Goal: Task Accomplishment & Management: Complete application form

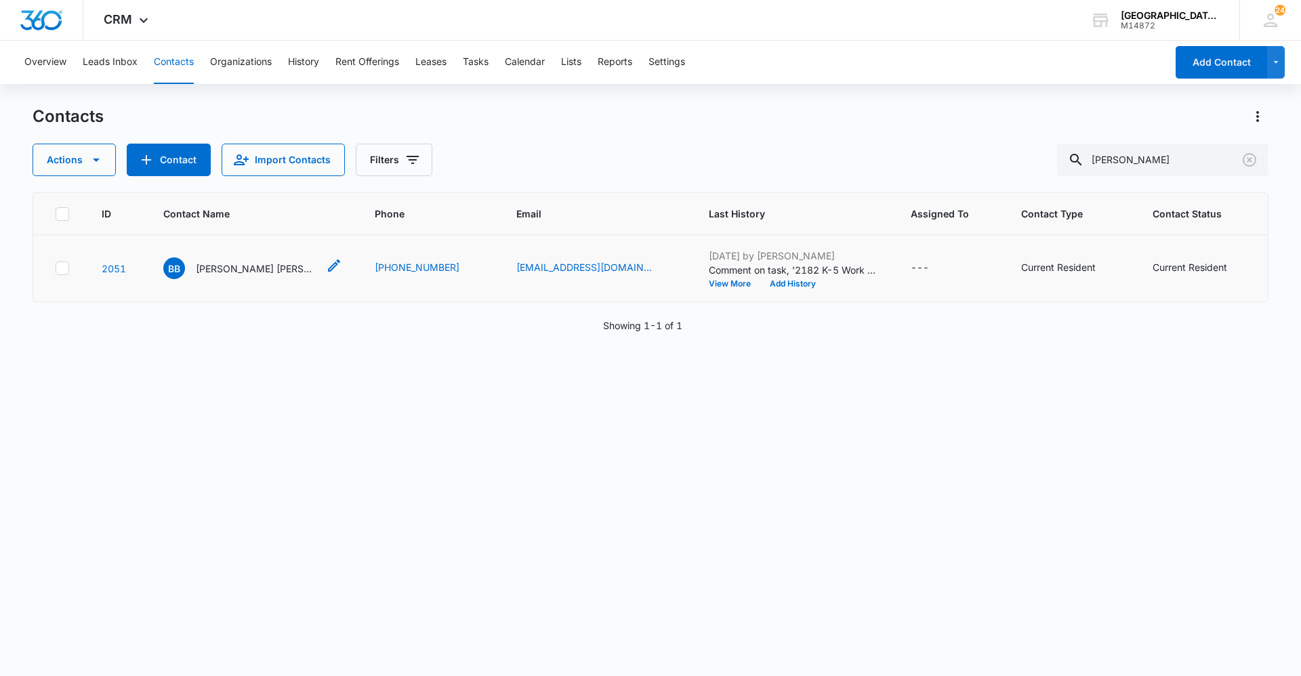
click at [240, 262] on p "[PERSON_NAME] [PERSON_NAME]" at bounding box center [257, 268] width 122 height 14
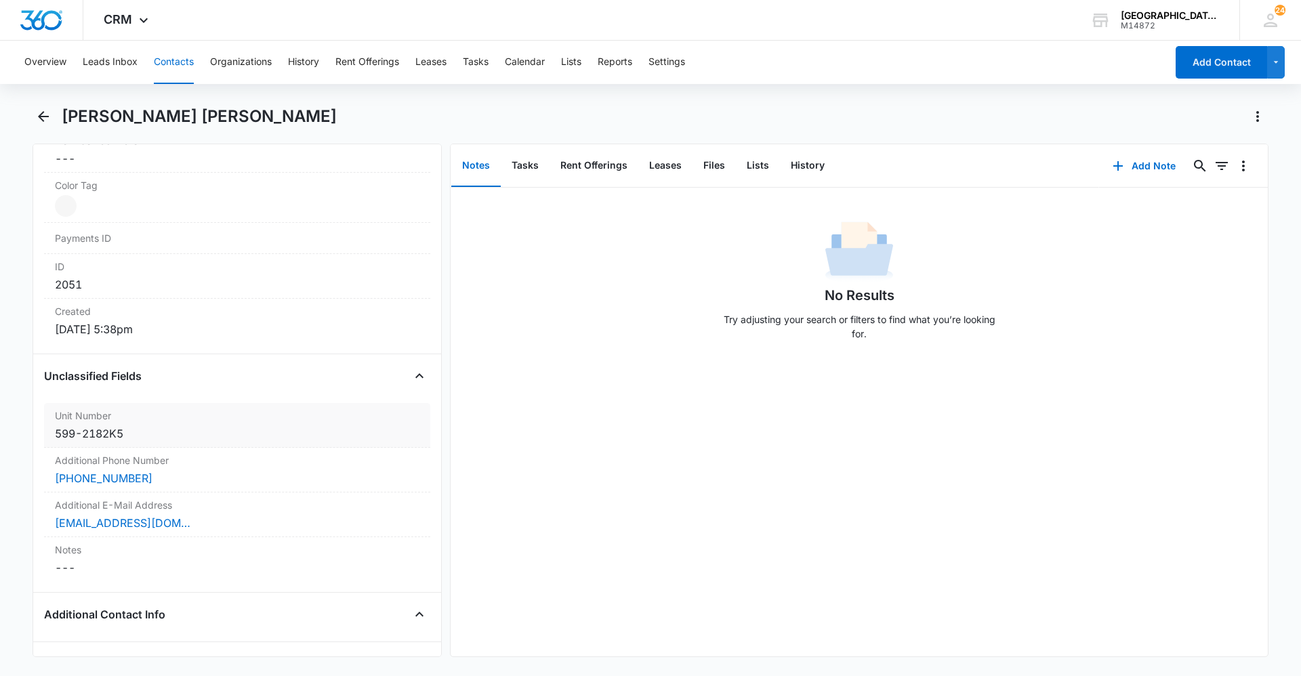
scroll to position [813, 0]
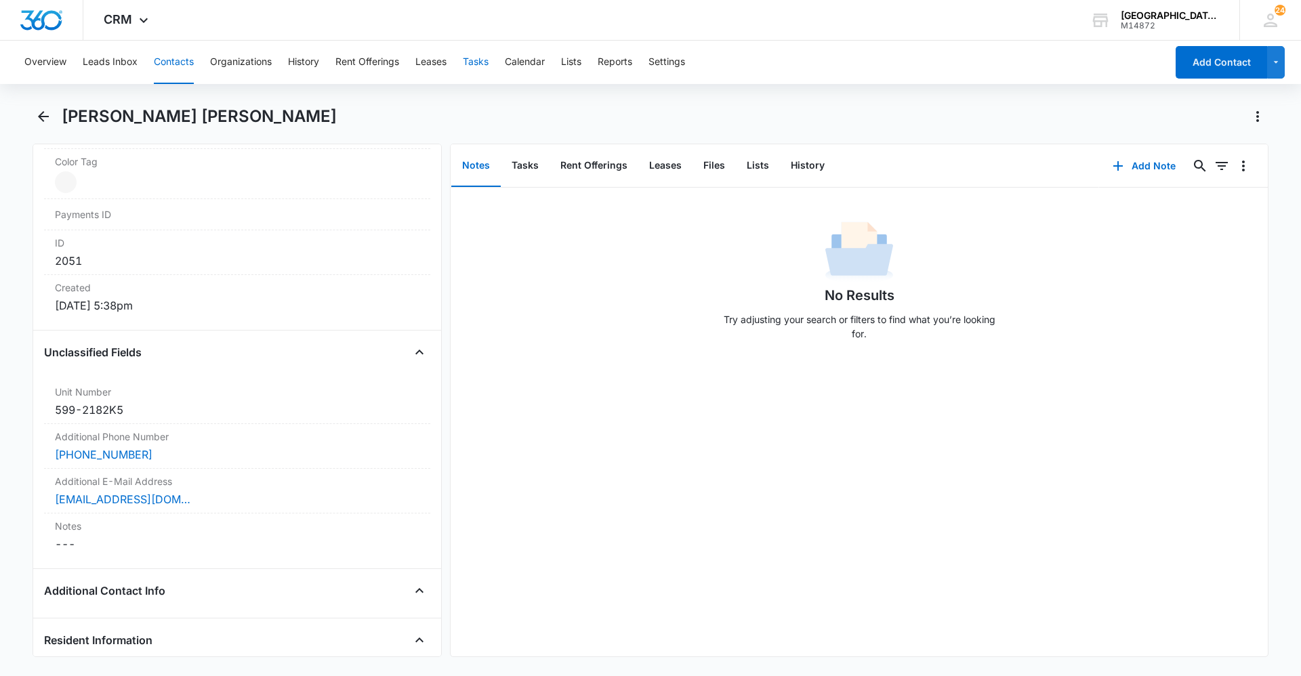
click at [474, 64] on button "Tasks" at bounding box center [476, 62] width 26 height 43
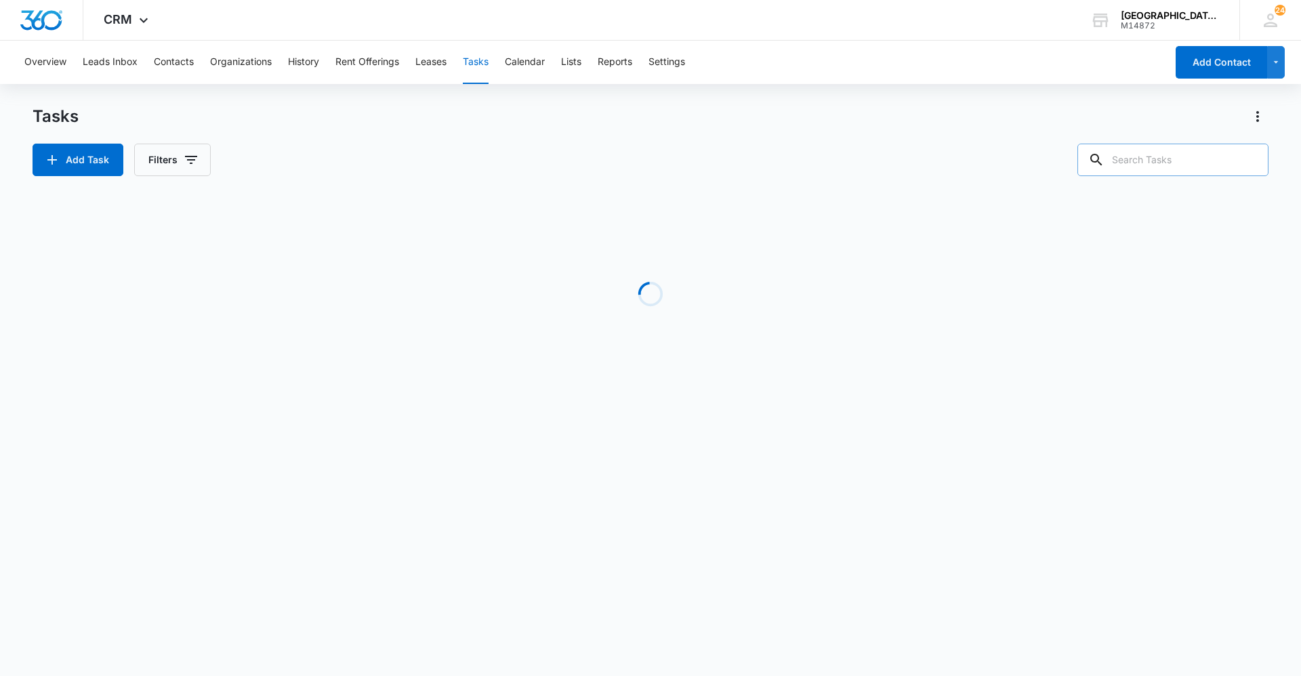
click at [1185, 163] on input "text" at bounding box center [1172, 160] width 191 height 33
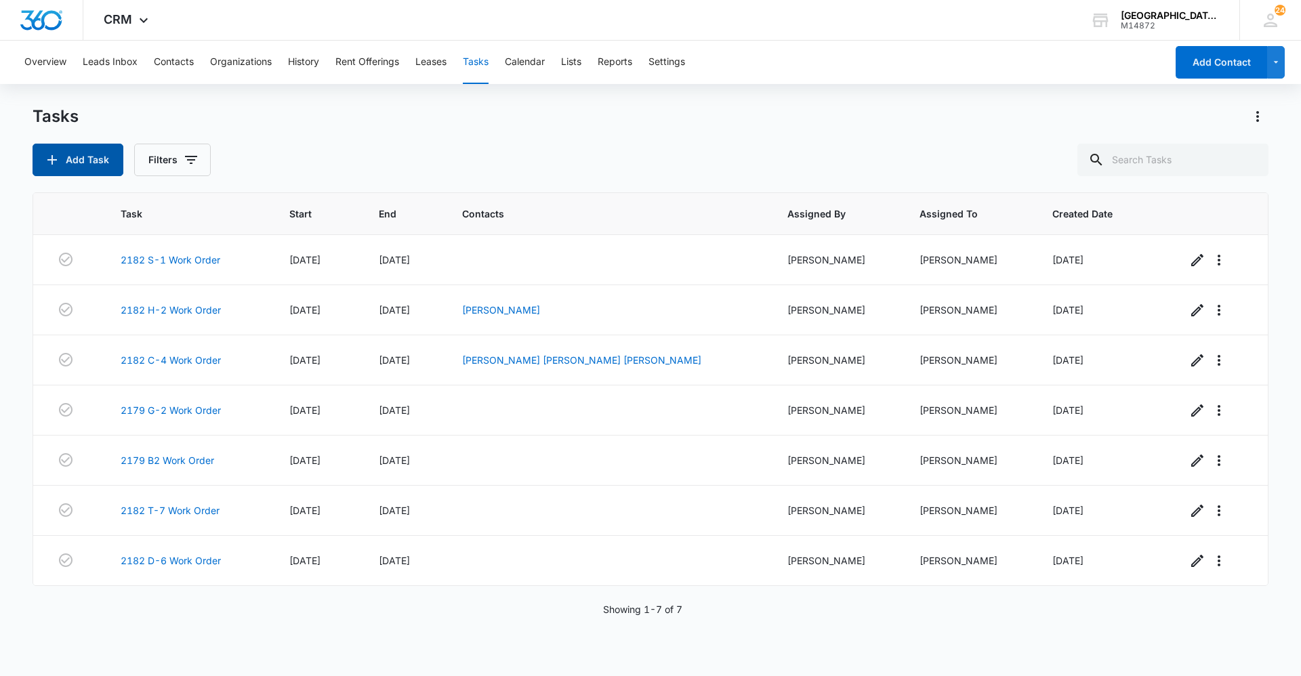
click at [83, 166] on button "Add Task" at bounding box center [78, 160] width 91 height 33
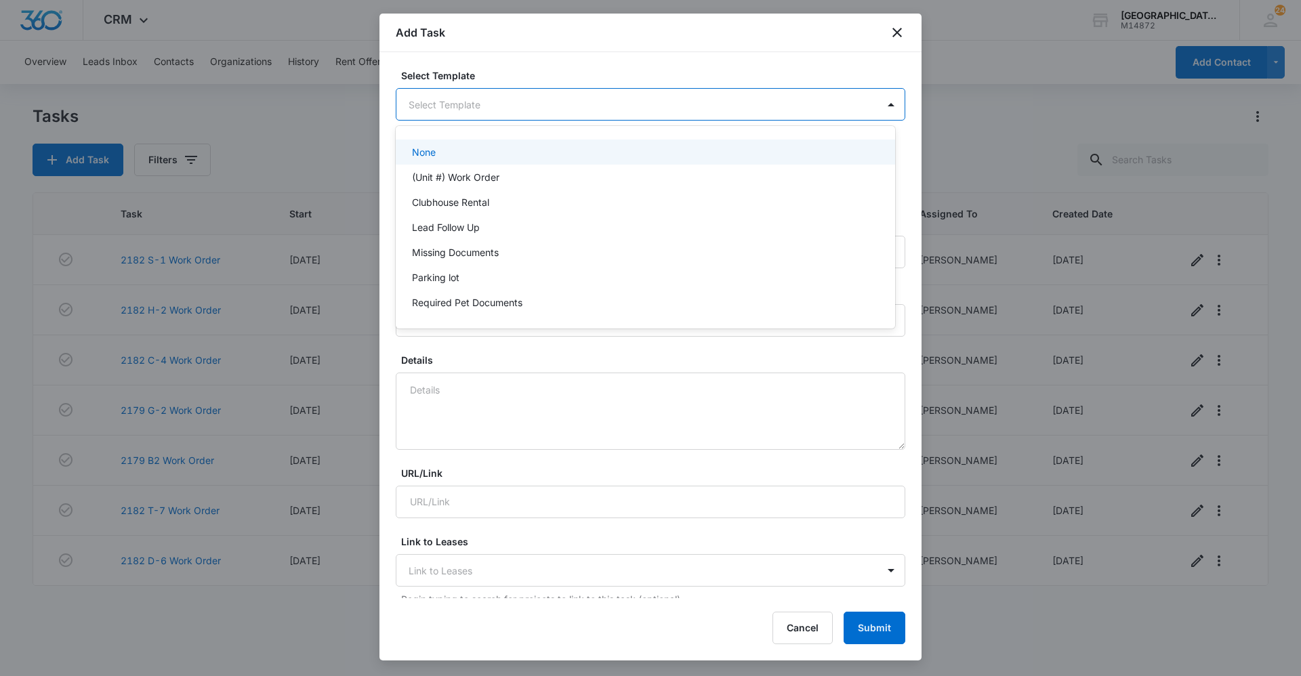
click at [517, 96] on body "CRM Apps Reputation Websites Forms CRM Email Social Content Ads Intelligence Fi…" at bounding box center [650, 338] width 1301 height 676
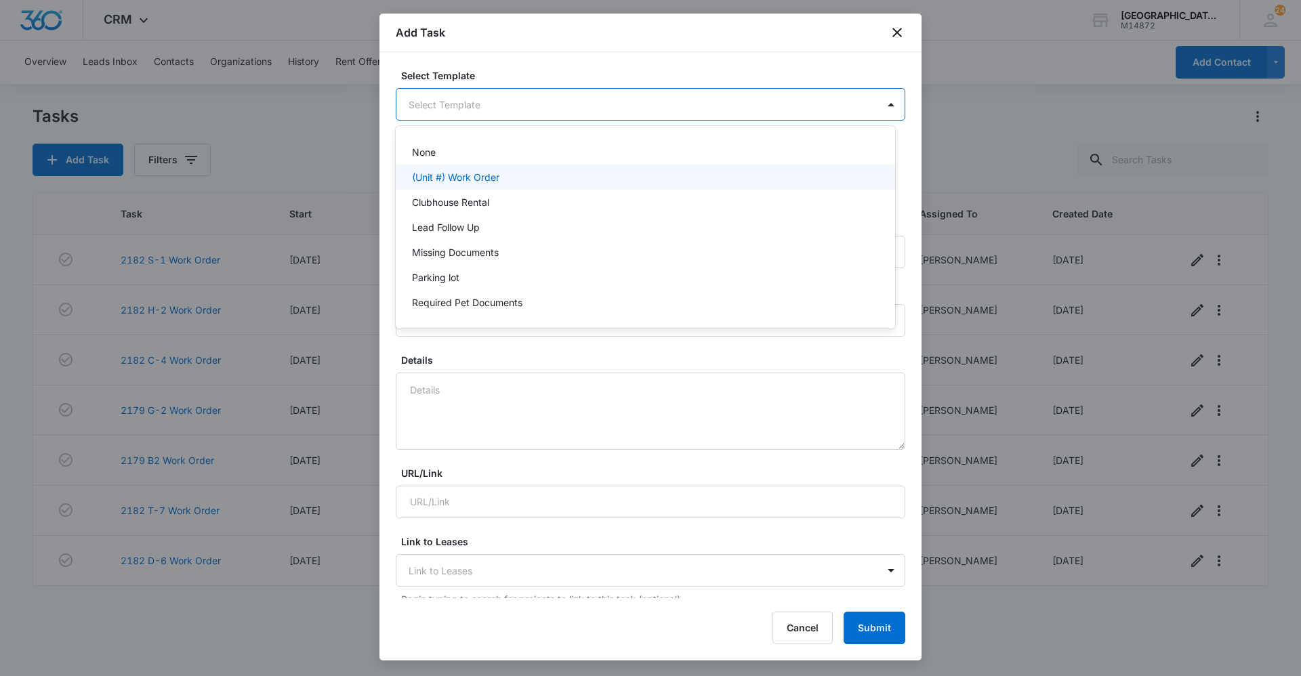
click at [484, 165] on div "(Unit #) Work Order" at bounding box center [645, 177] width 499 height 25
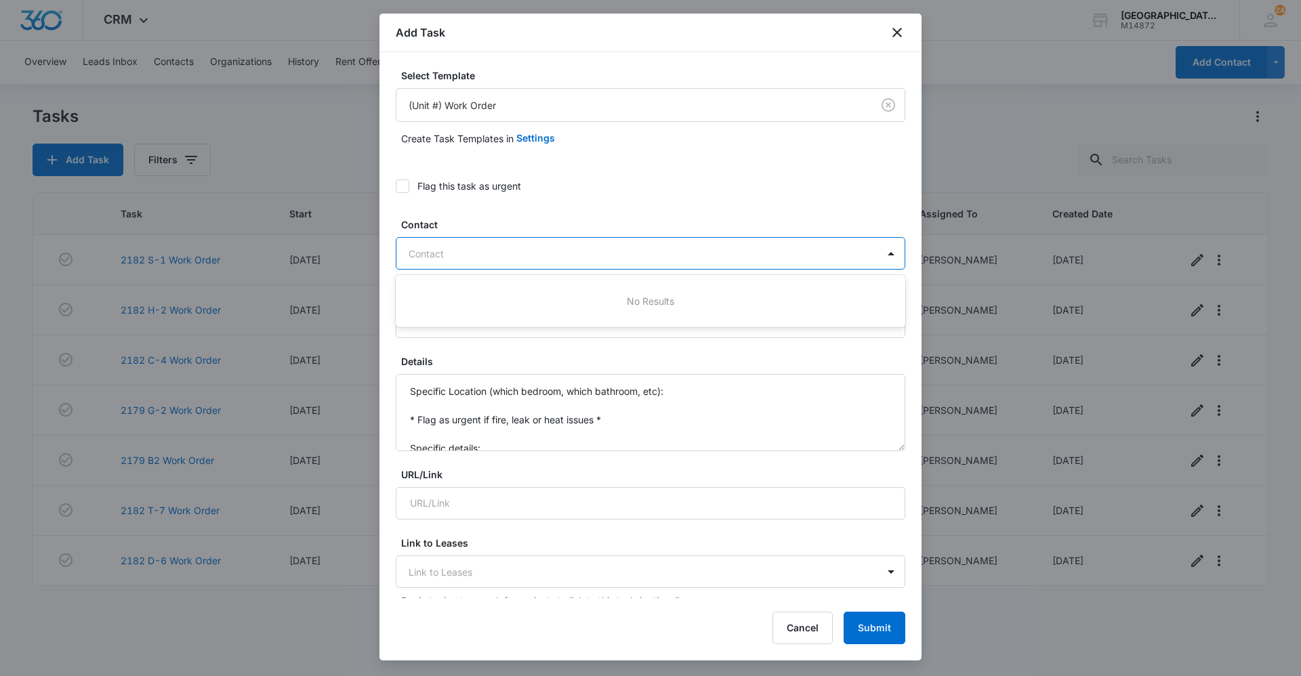
click at [466, 243] on div "Contact" at bounding box center [636, 253] width 481 height 30
type input "2182 J-4"
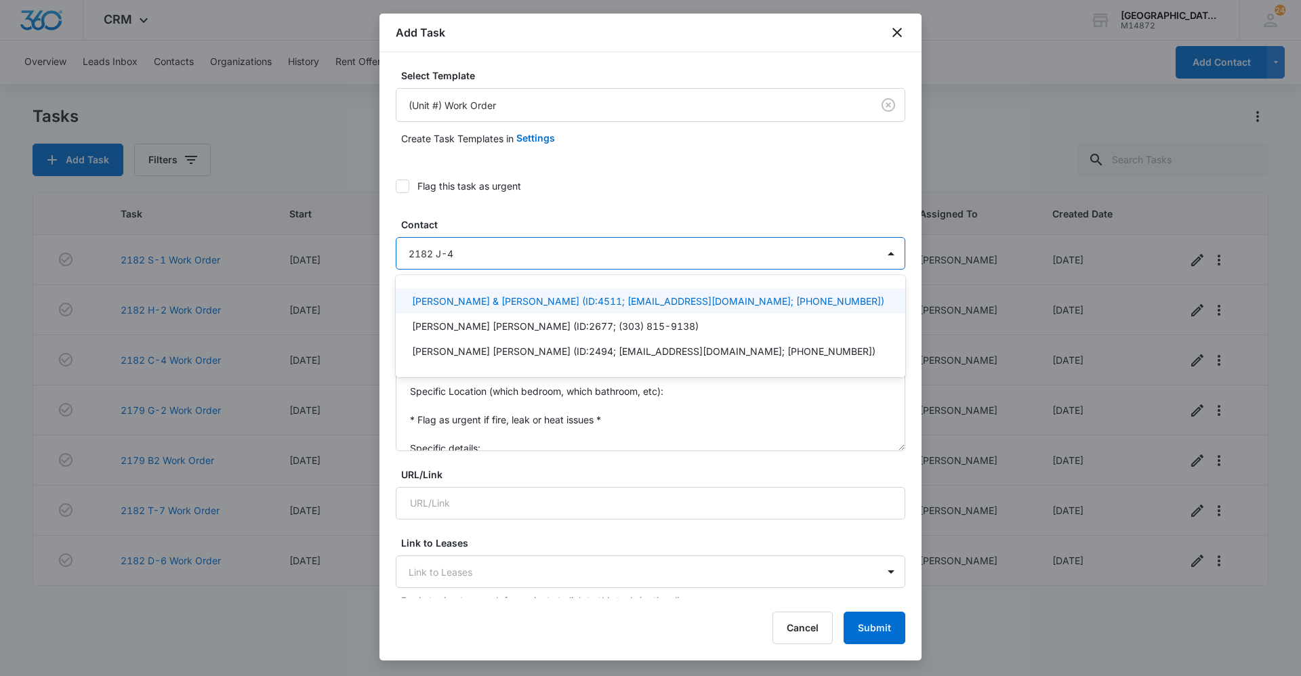
click at [537, 306] on p "[PERSON_NAME] & [PERSON_NAME] (ID:4511; [EMAIL_ADDRESS][DOMAIN_NAME]; [PHONE_NU…" at bounding box center [648, 301] width 472 height 14
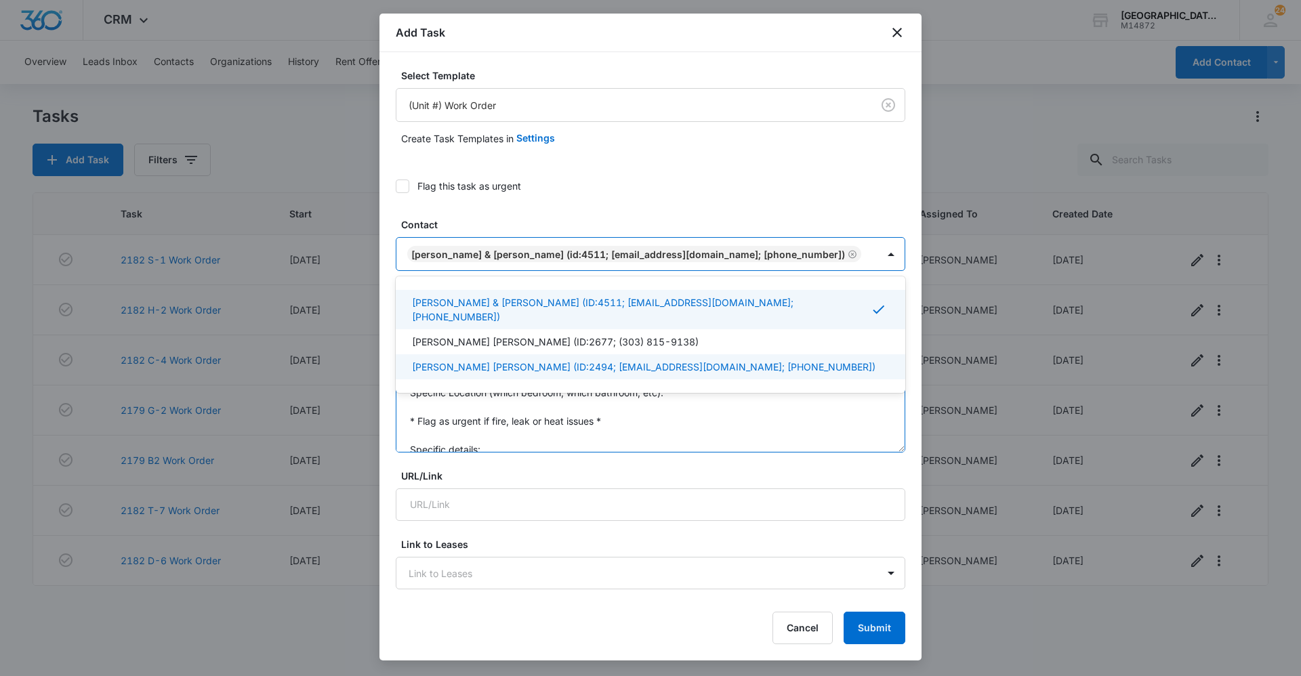
click at [680, 425] on textarea "Specific Location (which bedroom, which bathroom, etc): * Flag as urgent if fir…" at bounding box center [650, 413] width 509 height 77
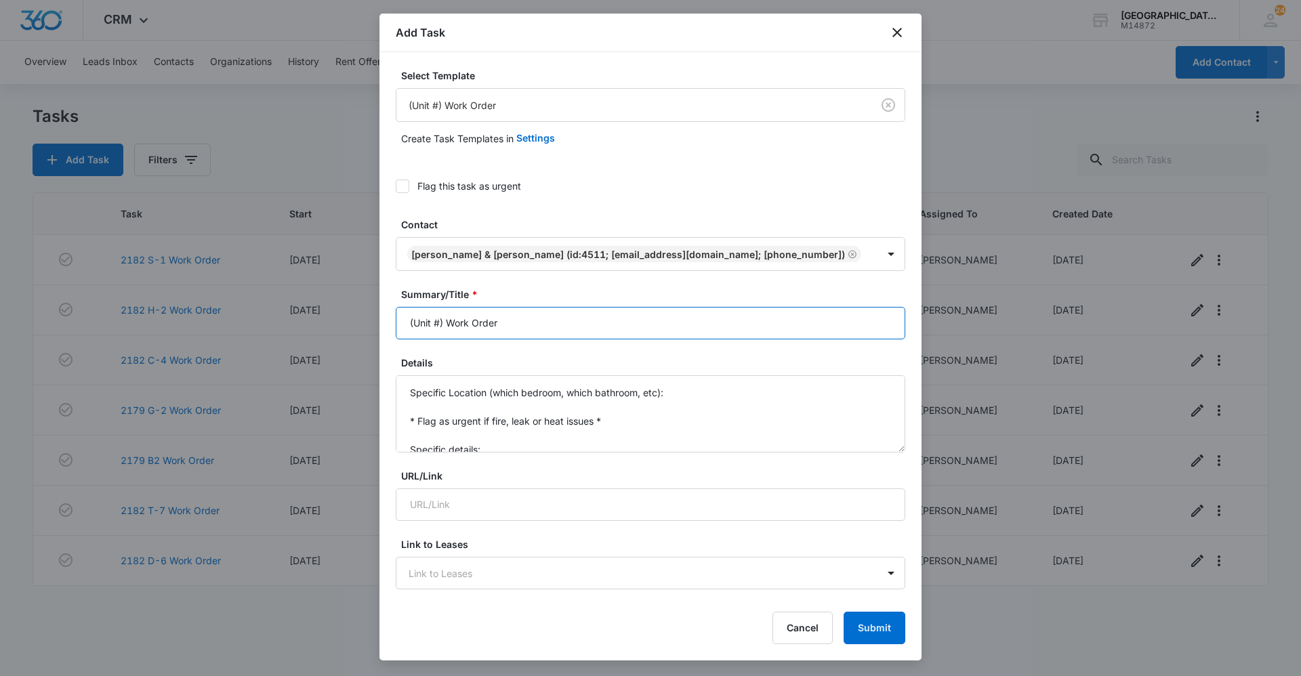
drag, startPoint x: 444, startPoint y: 320, endPoint x: 312, endPoint y: 274, distance: 140.1
click at [335, 287] on body "CRM Apps Reputation Websites Forms CRM Email Social Content Ads Intelligence Fi…" at bounding box center [650, 338] width 1301 height 676
type input "2182 Work Order"
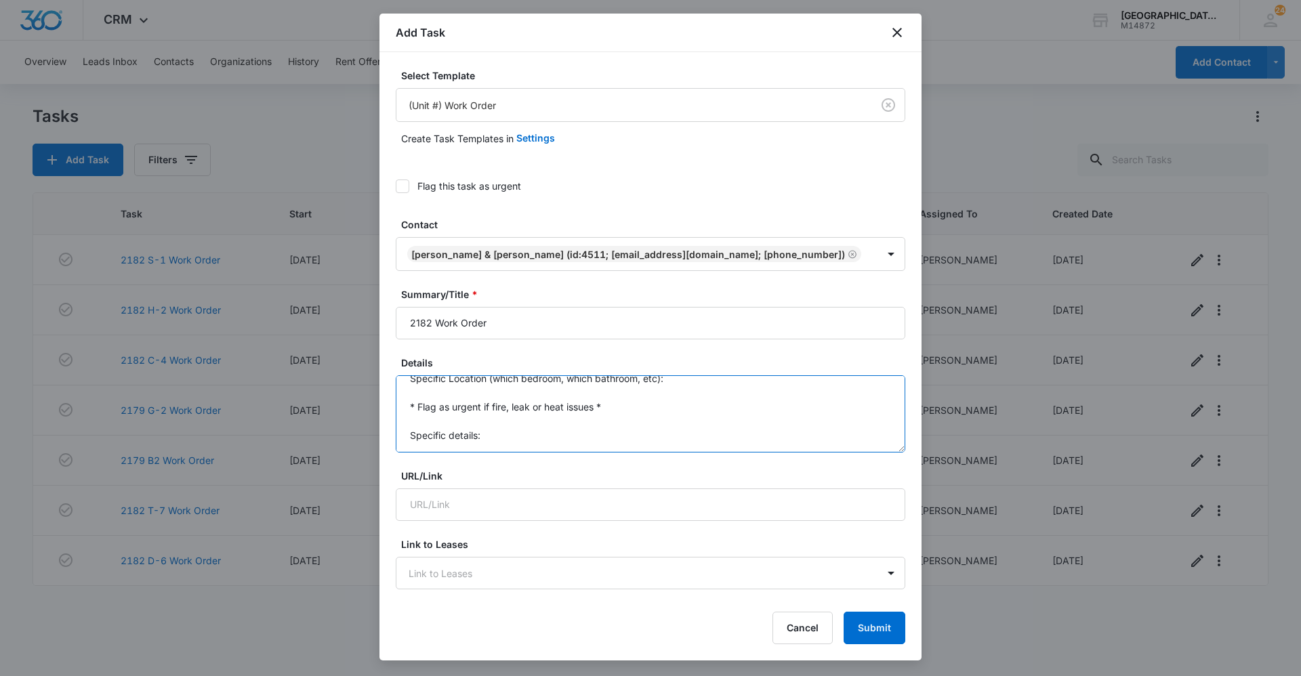
drag, startPoint x: 408, startPoint y: 383, endPoint x: 579, endPoint y: 461, distance: 186.7
click at [576, 461] on form "Select Template (Unit #) Work Order Create Task Templates in Settings Flag this…" at bounding box center [650, 686] width 509 height 1236
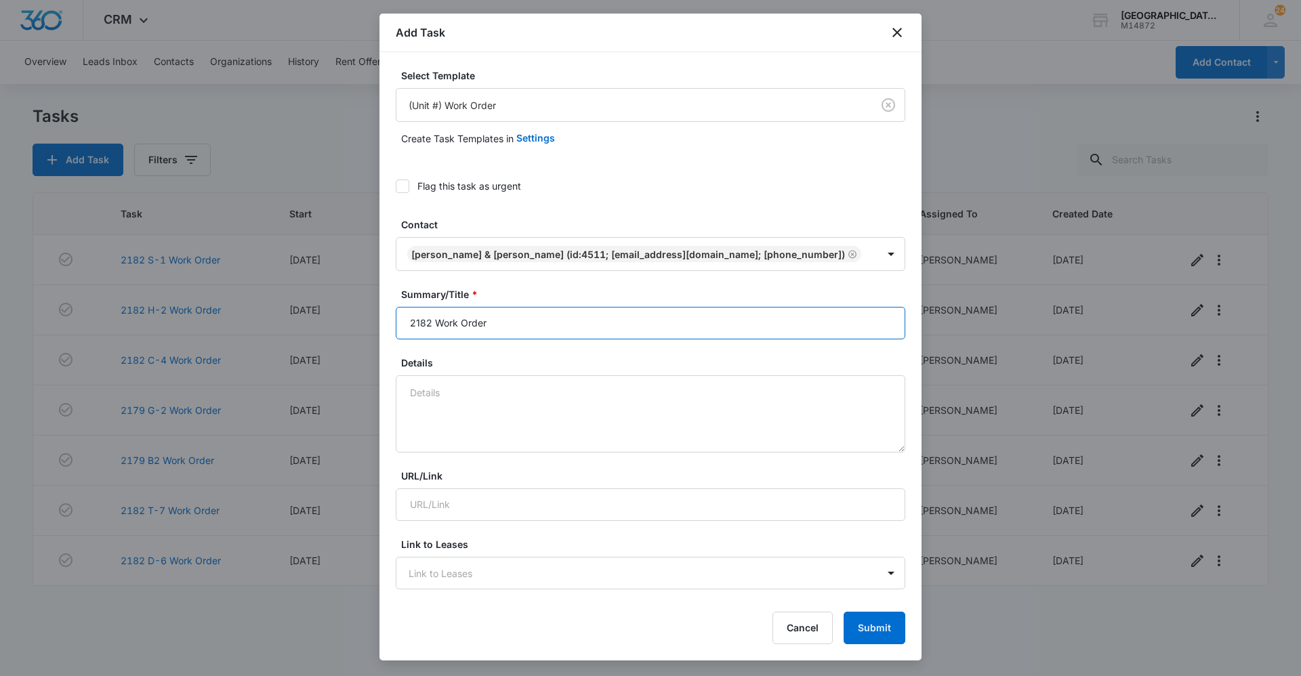
click at [438, 318] on input "2182 Work Order" at bounding box center [650, 323] width 509 height 33
type input "2182 J-4 Work Order"
click at [451, 405] on textarea "Details" at bounding box center [650, 413] width 509 height 77
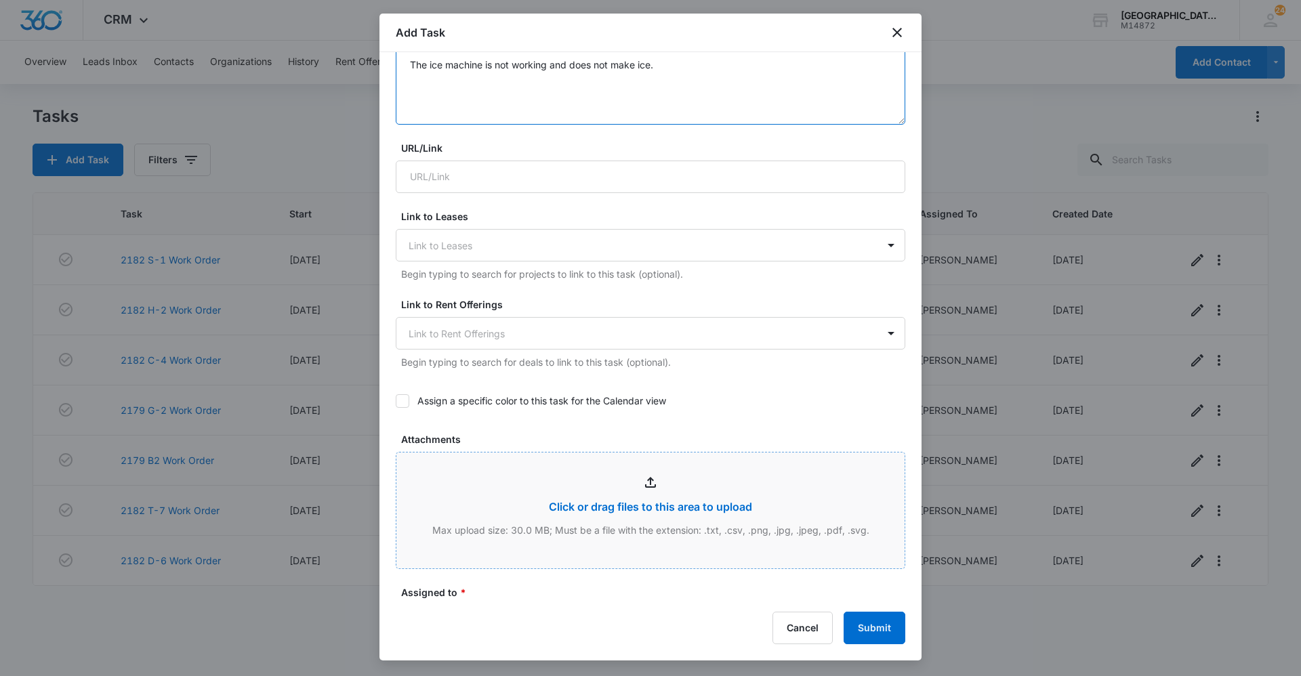
scroll to position [610, 0]
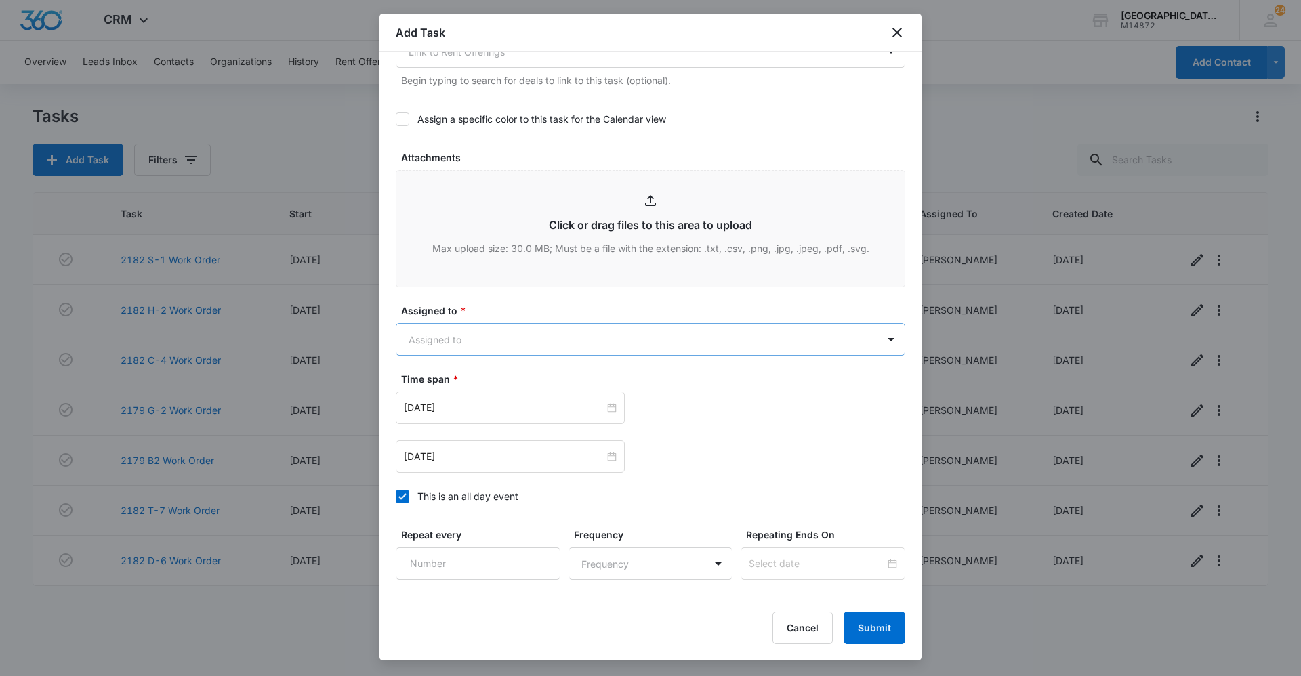
type textarea "The ice machine is not working and does not make ice."
click at [499, 325] on body "CRM Apps Reputation Websites Forms CRM Email Social Content Ads Intelligence Fi…" at bounding box center [650, 338] width 1301 height 676
type input "[PERSON_NAME]"
click at [489, 376] on div "[PERSON_NAME]" at bounding box center [645, 387] width 499 height 25
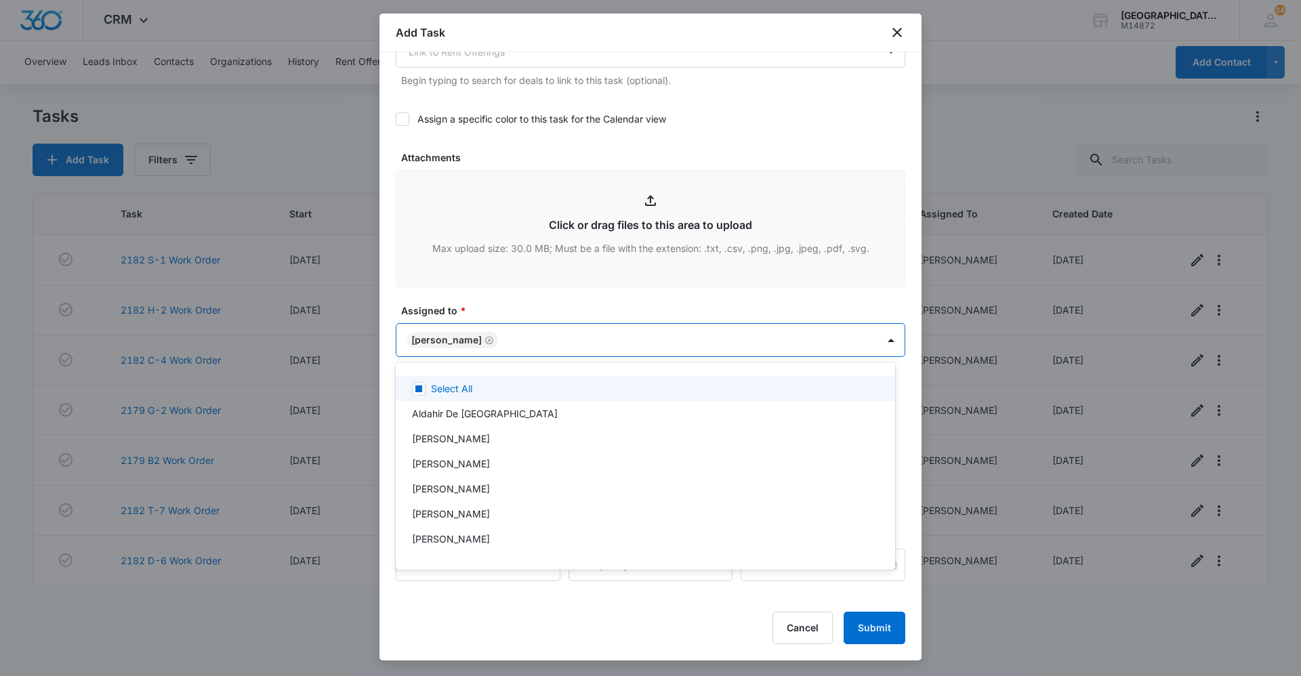
click at [518, 311] on div at bounding box center [650, 338] width 1301 height 676
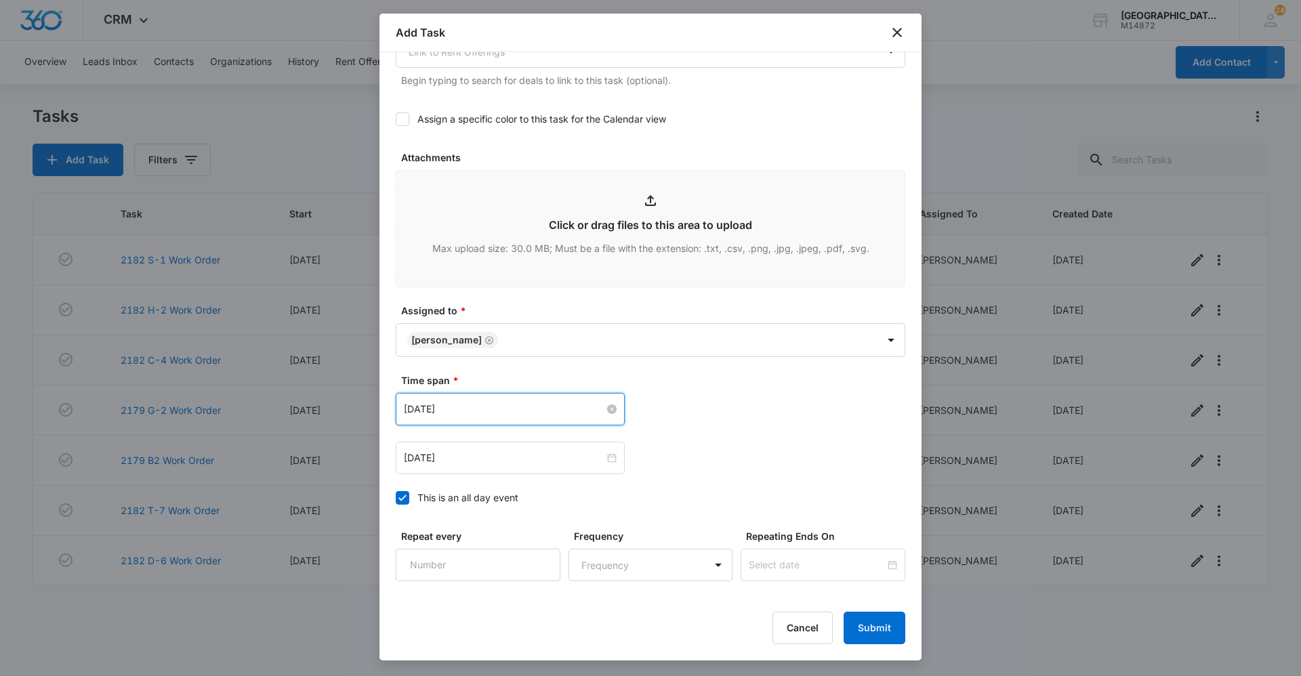
click at [505, 413] on input "[DATE]" at bounding box center [504, 409] width 201 height 15
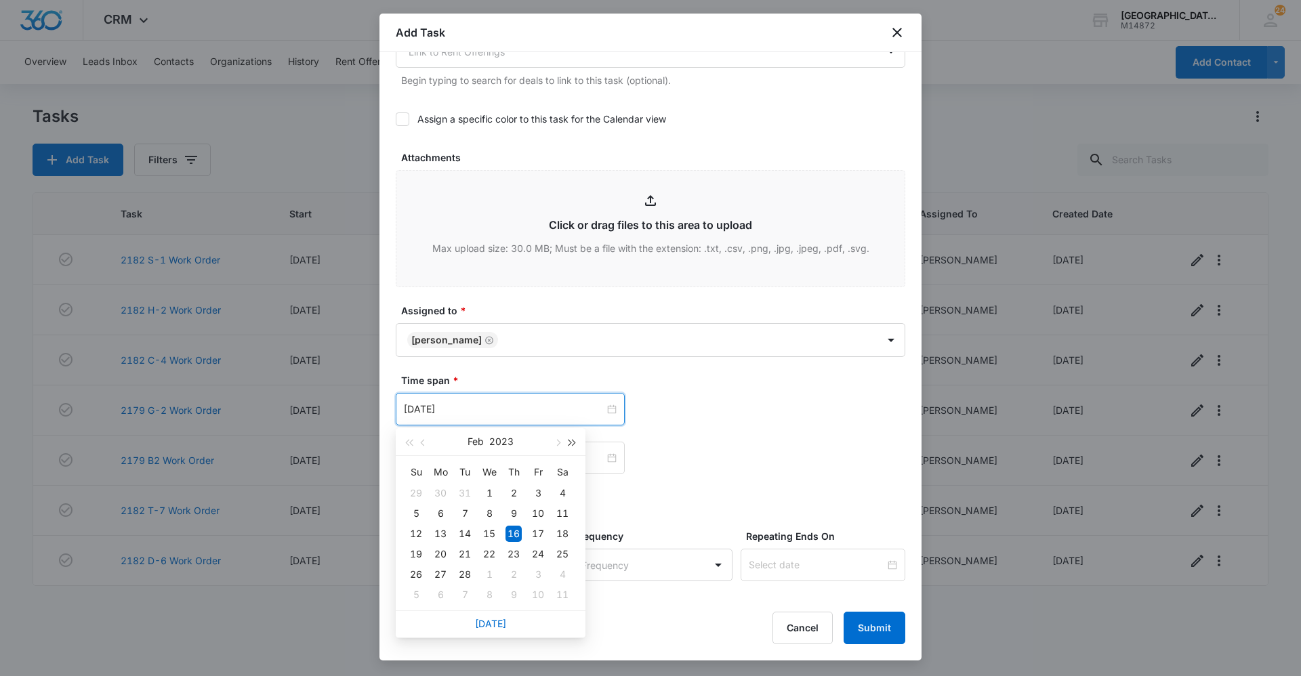
click at [573, 445] on button "button" at bounding box center [572, 441] width 15 height 27
click at [558, 440] on span "button" at bounding box center [556, 443] width 7 height 7
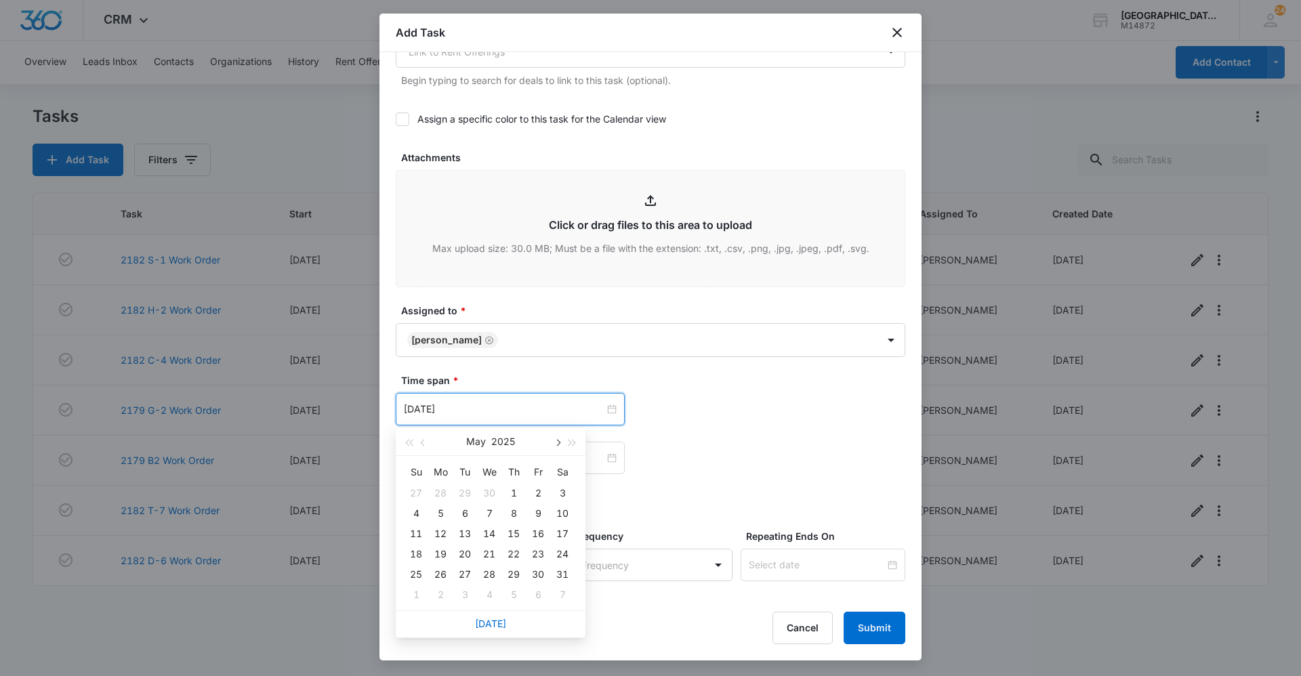
click at [558, 440] on span "button" at bounding box center [556, 443] width 7 height 7
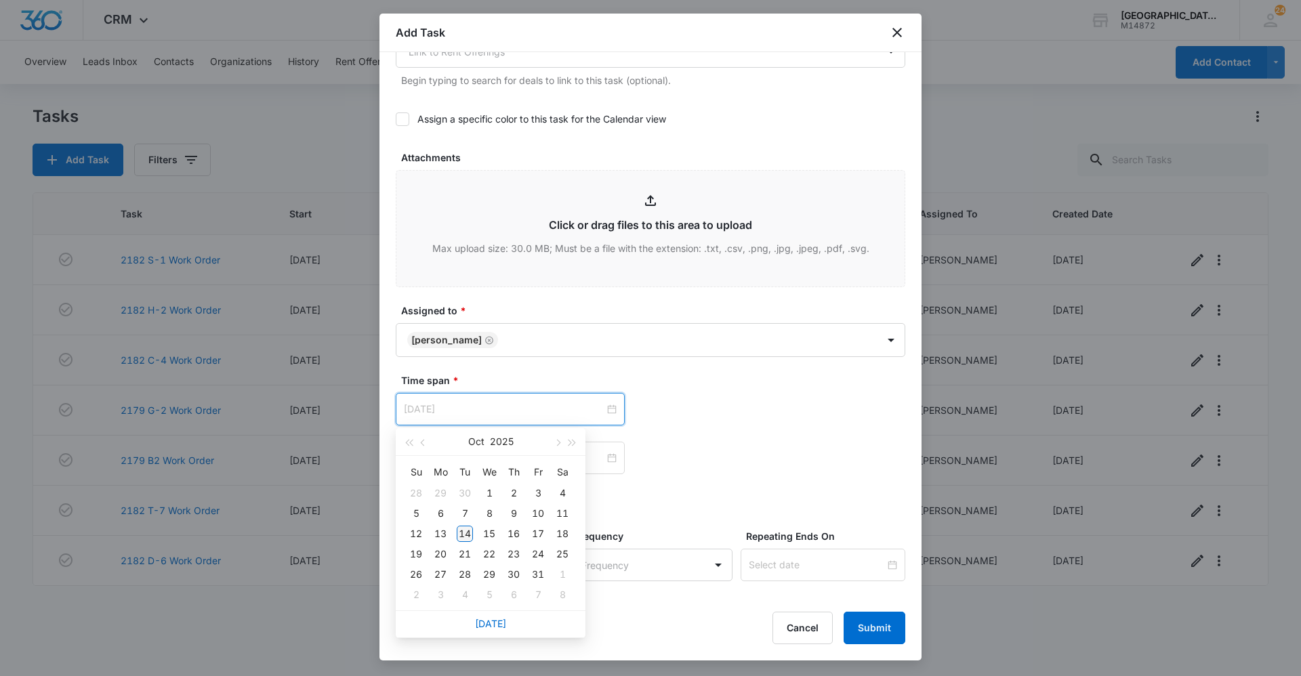
type input "[DATE]"
click at [468, 534] on div "14" at bounding box center [465, 534] width 16 height 16
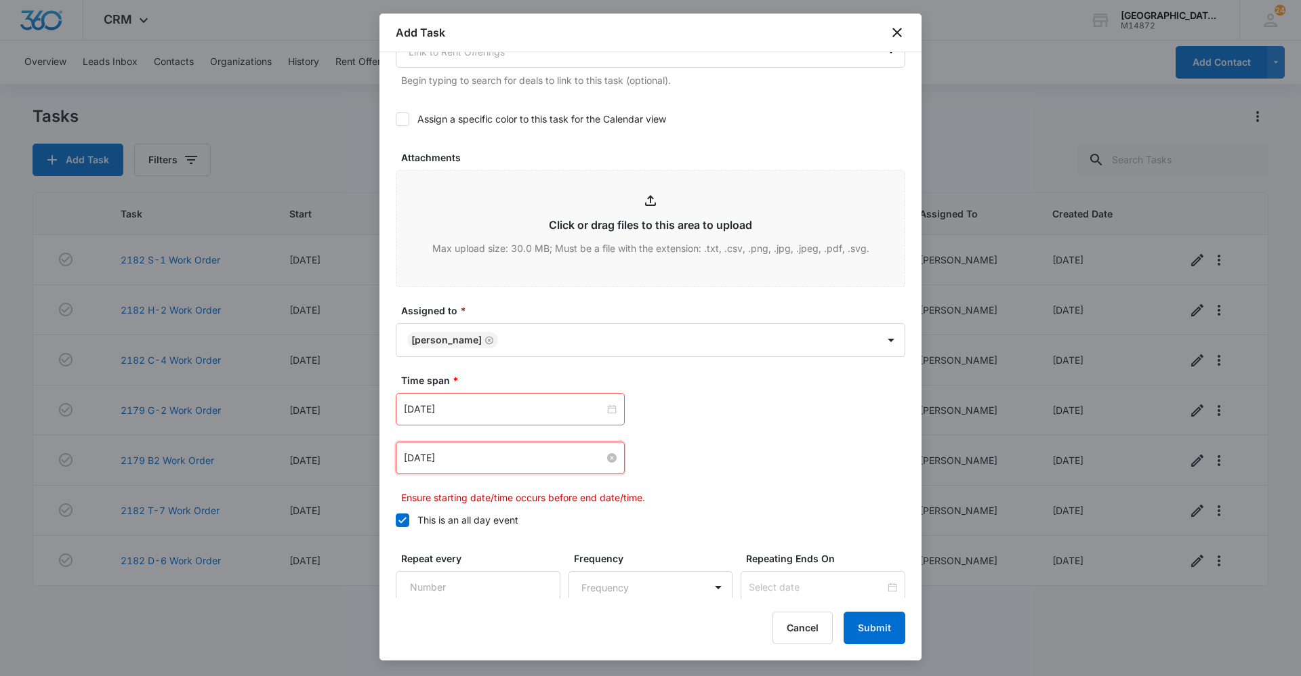
click at [498, 456] on input "[DATE]" at bounding box center [504, 457] width 201 height 15
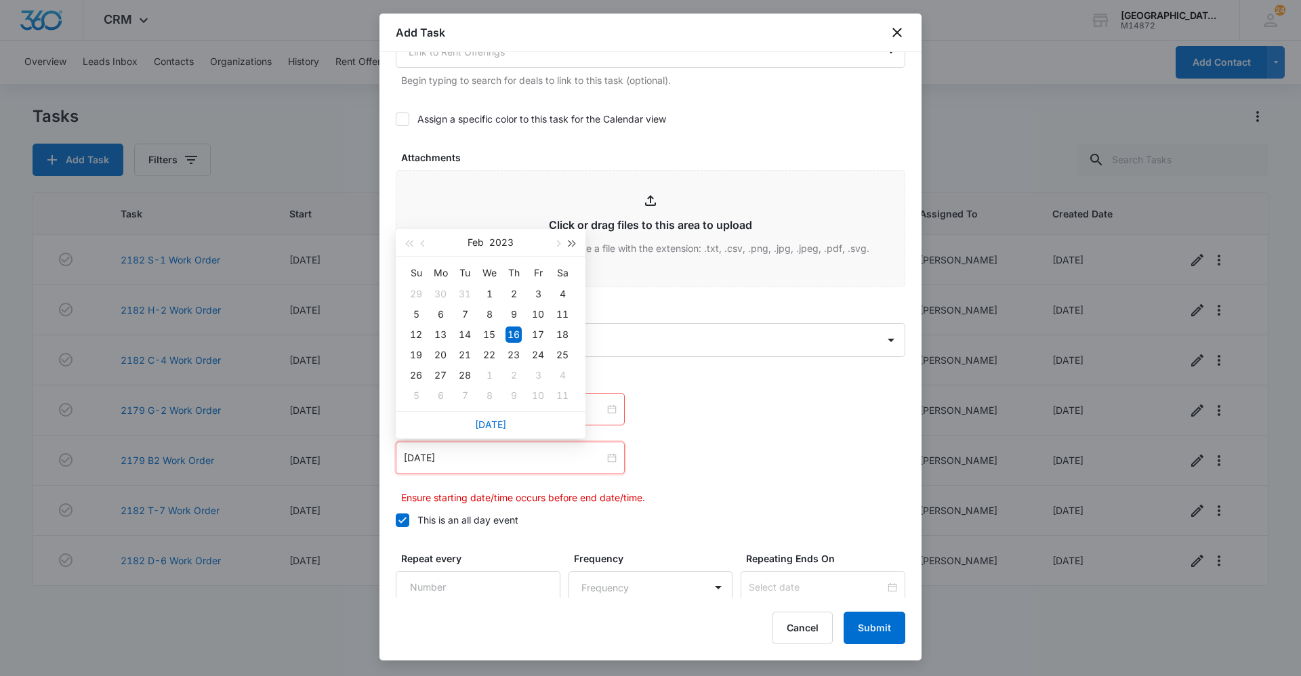
click at [570, 247] on button "button" at bounding box center [572, 242] width 15 height 27
click at [558, 243] on span "button" at bounding box center [556, 243] width 7 height 7
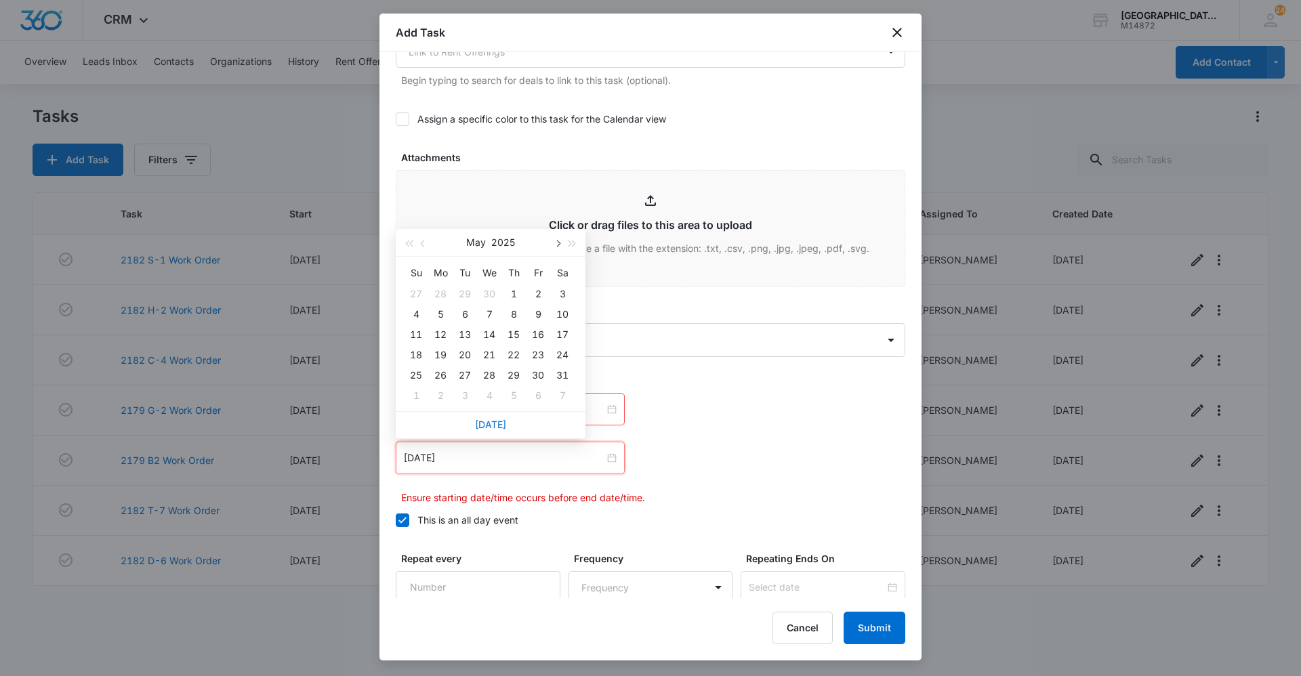
click at [558, 243] on span "button" at bounding box center [556, 243] width 7 height 7
click at [555, 240] on button "button" at bounding box center [556, 242] width 15 height 27
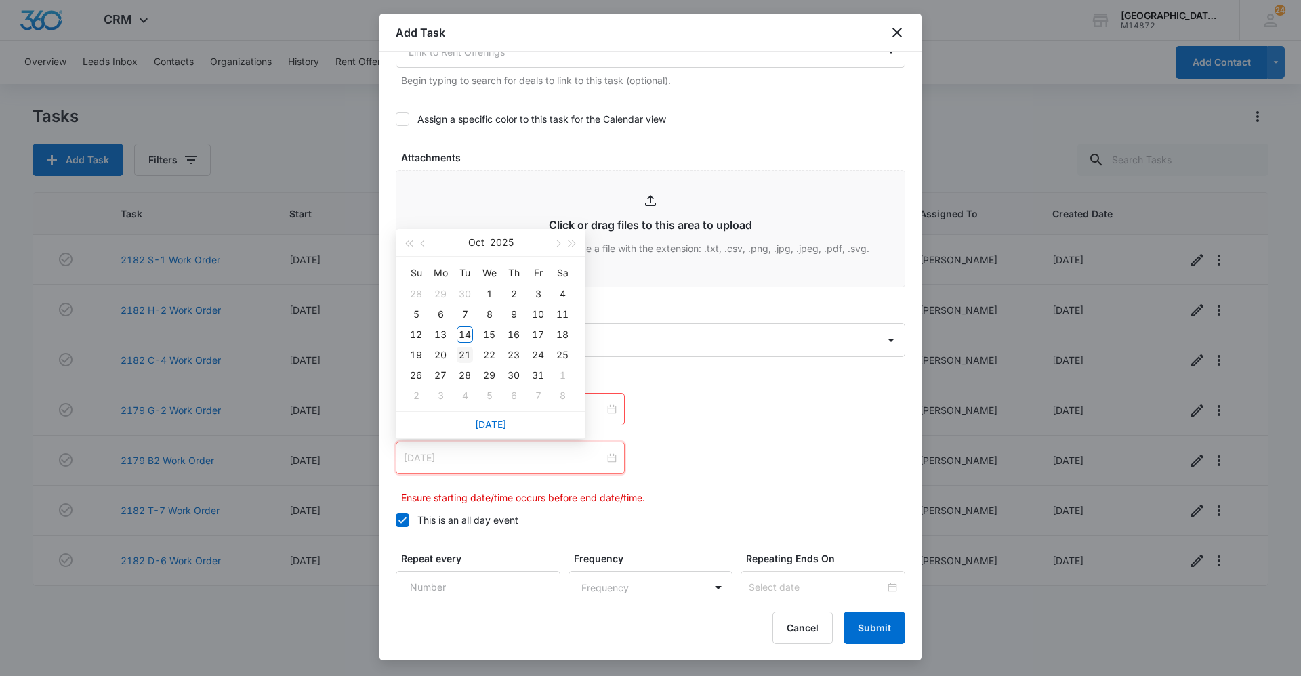
type input "[DATE]"
click at [469, 353] on div "21" at bounding box center [465, 355] width 16 height 16
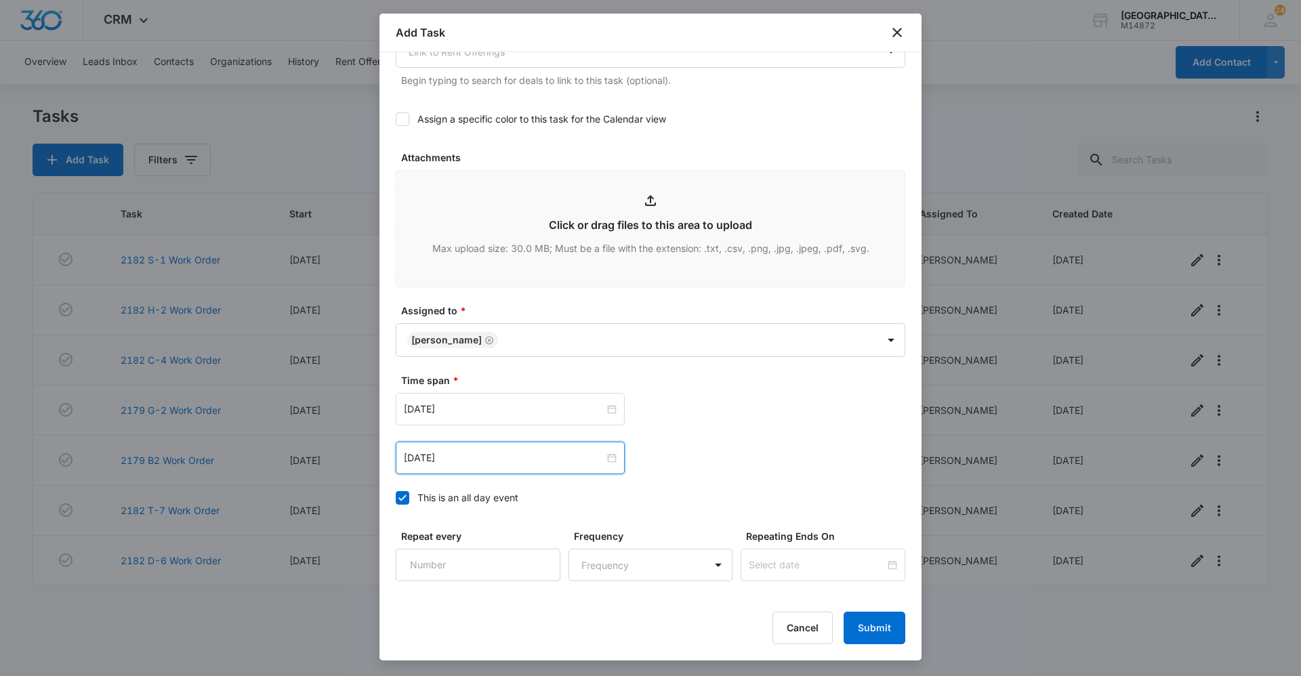
drag, startPoint x: 700, startPoint y: 400, endPoint x: 706, endPoint y: 397, distance: 7.0
click at [701, 400] on div "[DATE] [DATE] Su Mo Tu We Th Fr Sa 28 29 30 1 2 3 4 5 6 7 8 9 10 11 12 13 14 15…" at bounding box center [650, 409] width 509 height 33
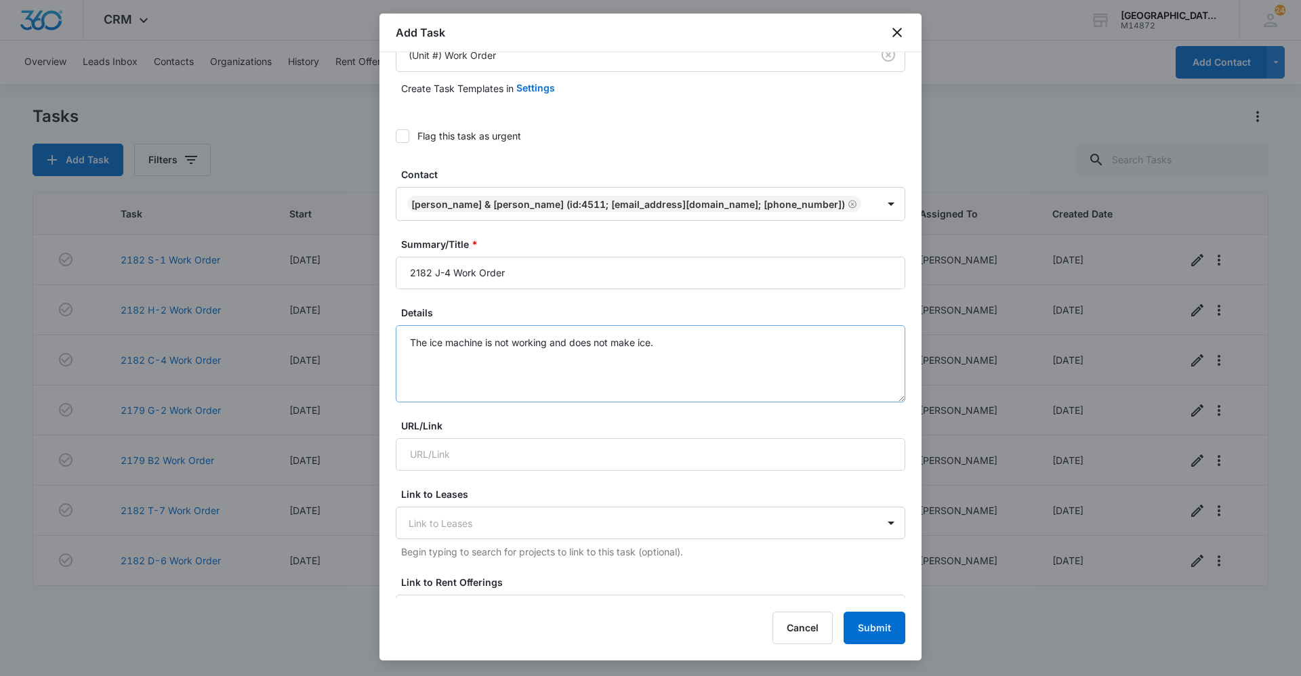
scroll to position [0, 0]
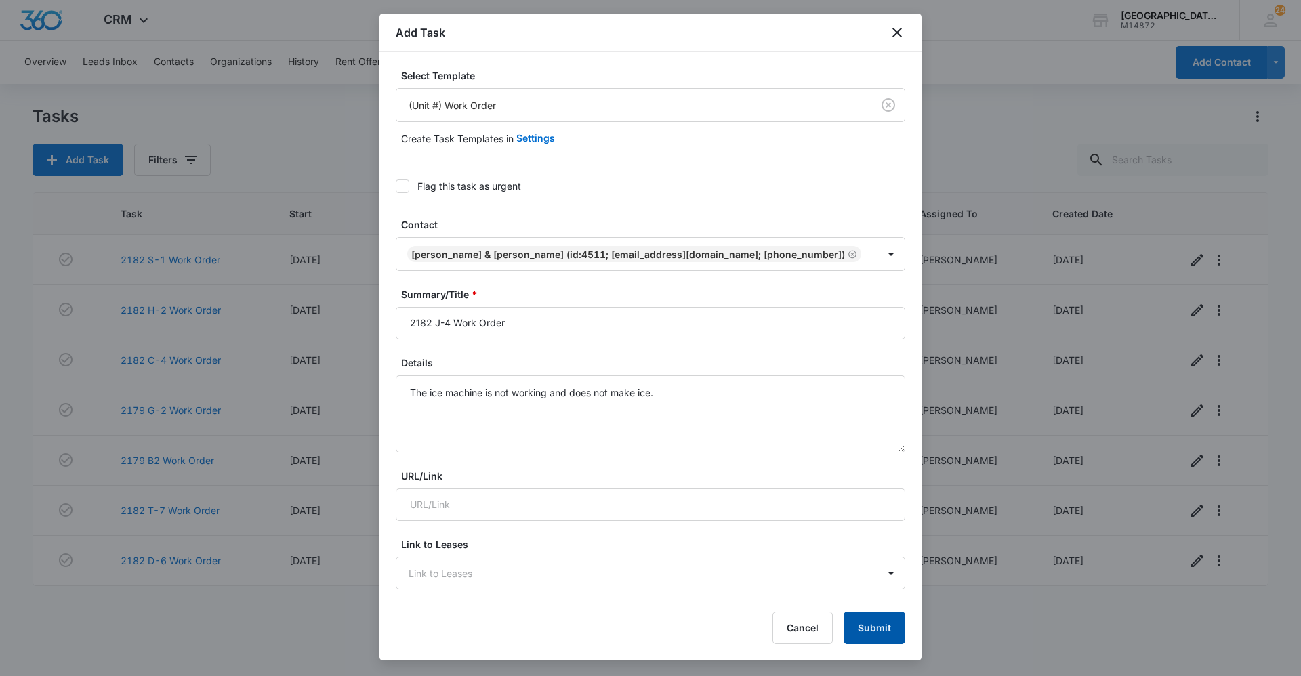
click at [868, 631] on button "Submit" at bounding box center [874, 628] width 62 height 33
